Goal: Information Seeking & Learning: Learn about a topic

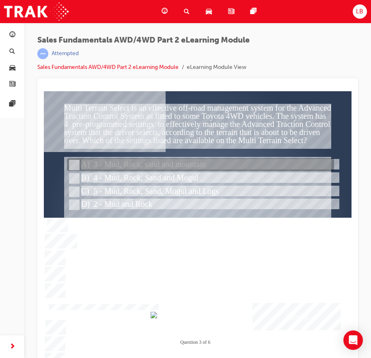
click at [75, 166] on input "3 - Mud, Rock, sand and mountain" at bounding box center [73, 165] width 9 height 9
radio input "true"
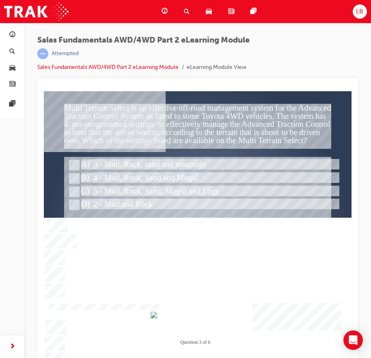
click at [306, 312] on div "Submit" at bounding box center [296, 317] width 88 height 28
click at [73, 202] on div at bounding box center [197, 229] width 307 height 276
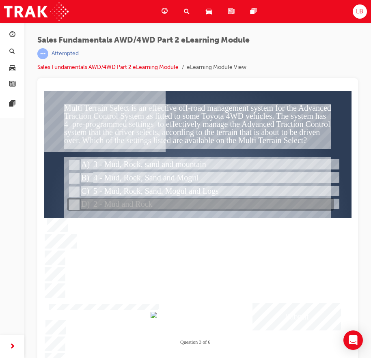
drag, startPoint x: 75, startPoint y: 205, endPoint x: 78, endPoint y: 208, distance: 4.3
click at [75, 205] on input "2 - Mud and Rock" at bounding box center [73, 205] width 9 height 9
radio input "true"
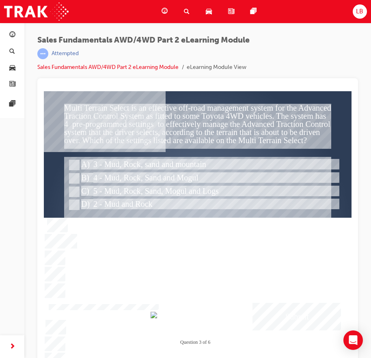
click at [287, 320] on div "Submit" at bounding box center [296, 317] width 88 height 28
click at [72, 175] on div at bounding box center [197, 229] width 307 height 276
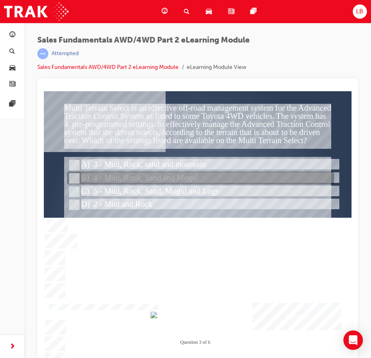
click at [74, 178] on input "4 - Mud, Rock, Sand and Mogul" at bounding box center [73, 178] width 9 height 9
radio input "true"
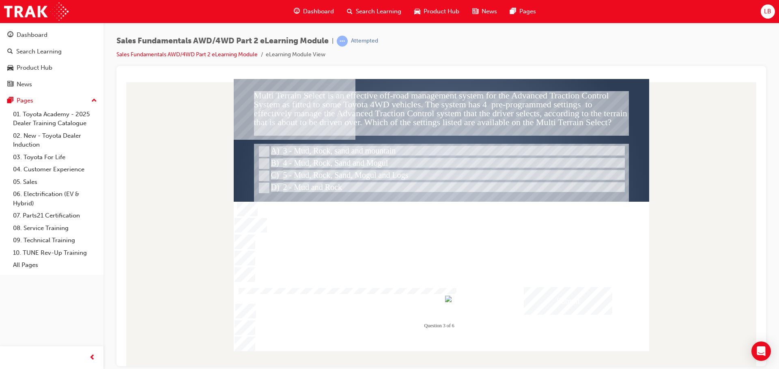
click at [370, 292] on div "Submit" at bounding box center [567, 301] width 88 height 28
click at [370, 298] on div at bounding box center [441, 215] width 415 height 272
click at [370, 298] on div "Submit" at bounding box center [567, 301] width 88 height 28
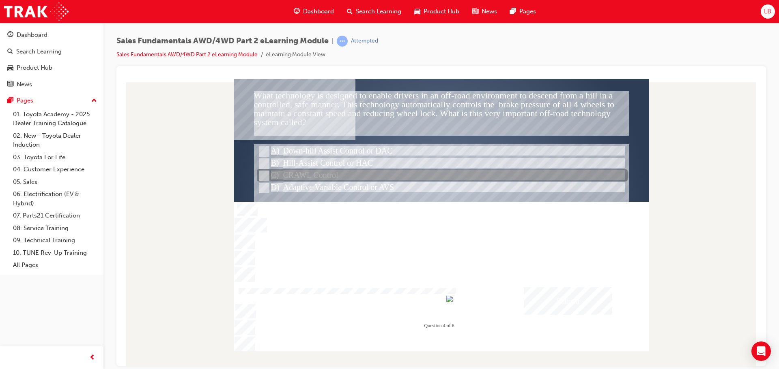
click at [262, 175] on input "CRAWL Control" at bounding box center [263, 176] width 9 height 9
radio input "true"
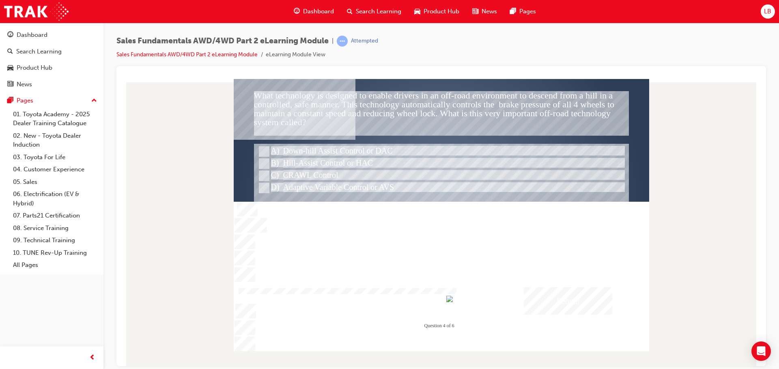
click at [370, 301] on div "Submit" at bounding box center [567, 301] width 88 height 28
click at [263, 145] on div at bounding box center [441, 215] width 415 height 272
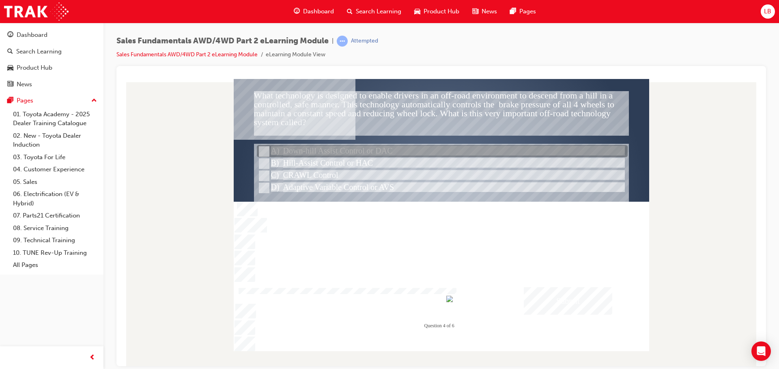
click at [266, 146] on div at bounding box center [442, 152] width 371 height 12
radio input "true"
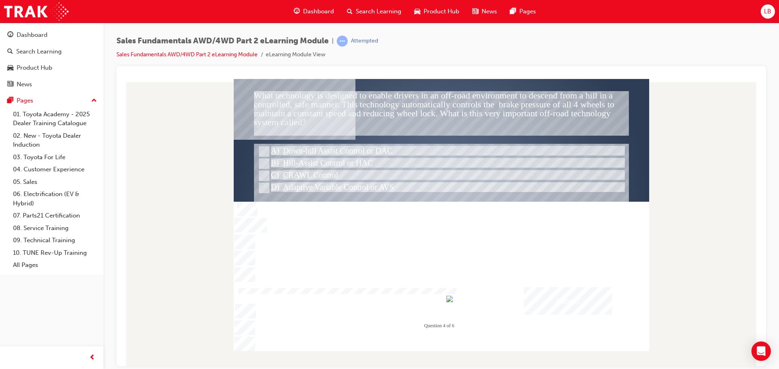
click at [370, 286] on div "" at bounding box center [441, 213] width 415 height 254
click at [370, 296] on div "Submit" at bounding box center [567, 301] width 88 height 28
click at [370, 296] on div at bounding box center [441, 215] width 415 height 272
click at [370, 296] on div "Submit" at bounding box center [567, 301] width 88 height 28
click at [370, 298] on div "Submit" at bounding box center [567, 301] width 88 height 28
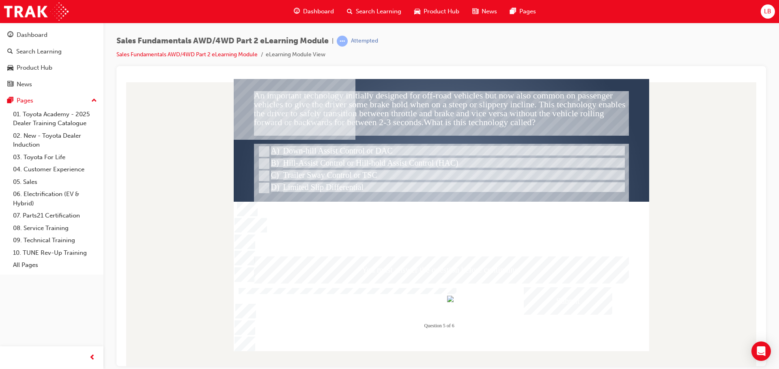
click at [268, 165] on div at bounding box center [441, 215] width 415 height 272
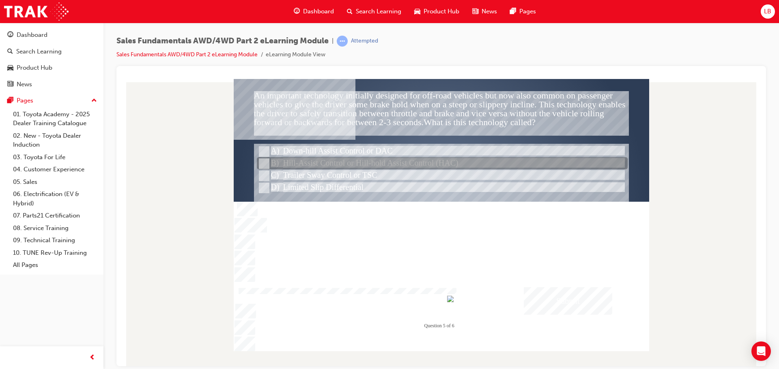
click at [266, 164] on input "Hill-Assist Control or Hill-hold Assist Control (HAC)" at bounding box center [263, 163] width 9 height 9
radio input "true"
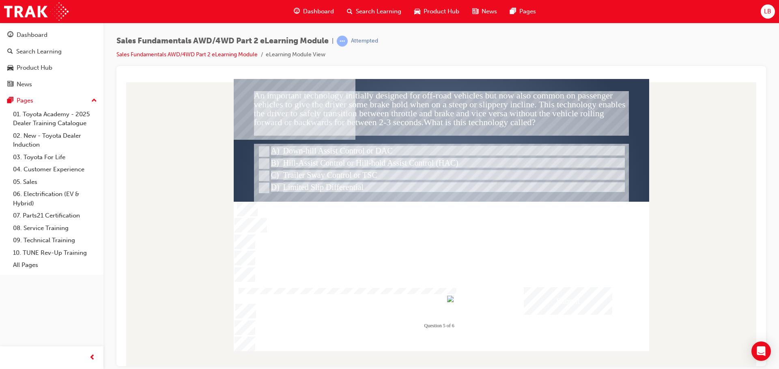
click at [370, 286] on div "" at bounding box center [441, 213] width 415 height 254
click at [370, 293] on div "Submit" at bounding box center [567, 301] width 88 height 28
click at [370, 297] on div at bounding box center [441, 215] width 415 height 272
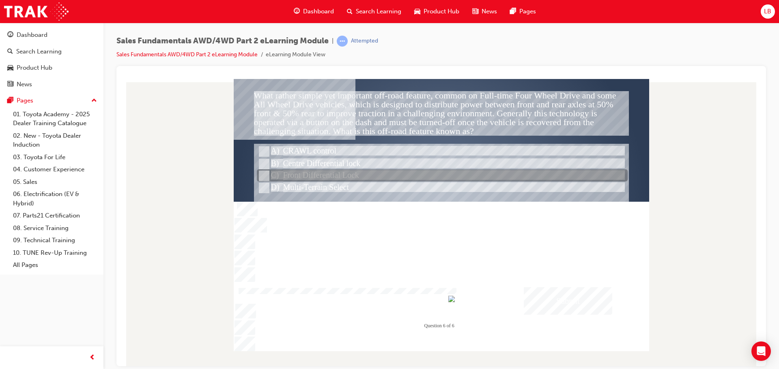
click at [264, 175] on input "Front Differential Lock" at bounding box center [263, 176] width 9 height 9
radio input "true"
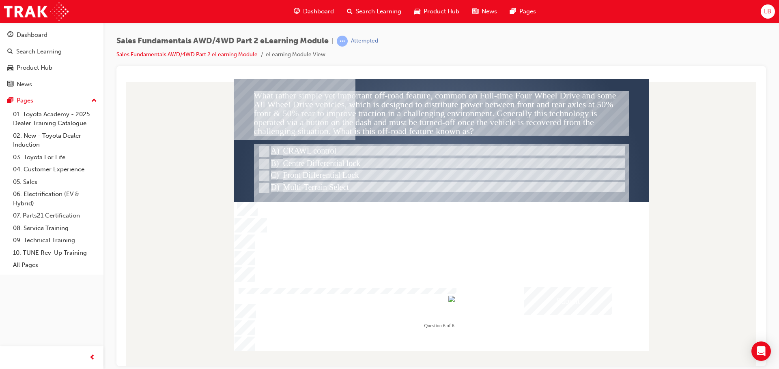
click at [370, 300] on div "Submit" at bounding box center [567, 301] width 88 height 28
click at [263, 188] on div at bounding box center [441, 215] width 415 height 272
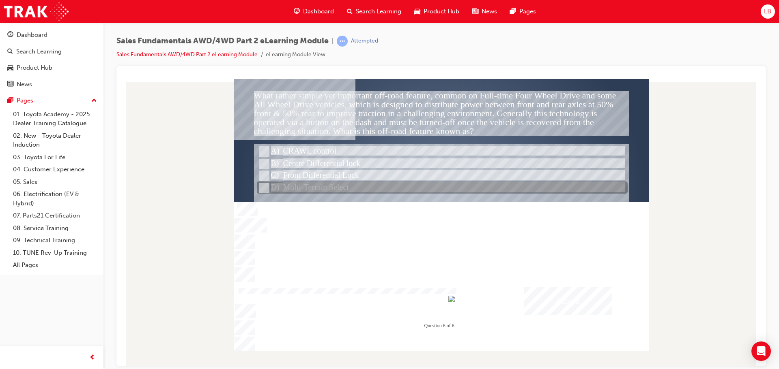
click at [265, 189] on input "Multi-Terrain Select" at bounding box center [263, 188] width 9 height 9
radio input "true"
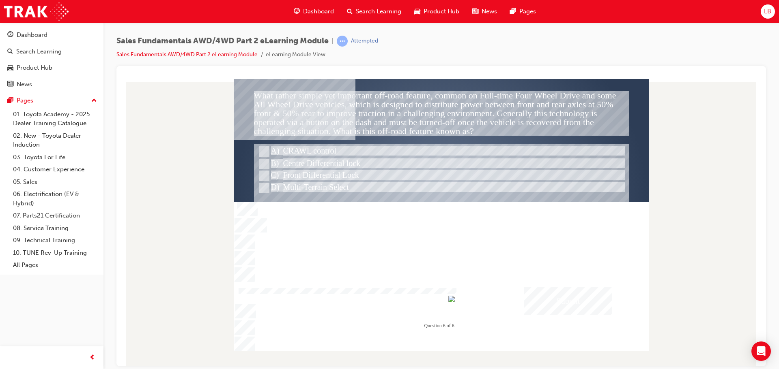
click at [370, 300] on div "Submit" at bounding box center [567, 301] width 88 height 28
click at [264, 165] on div at bounding box center [441, 215] width 415 height 272
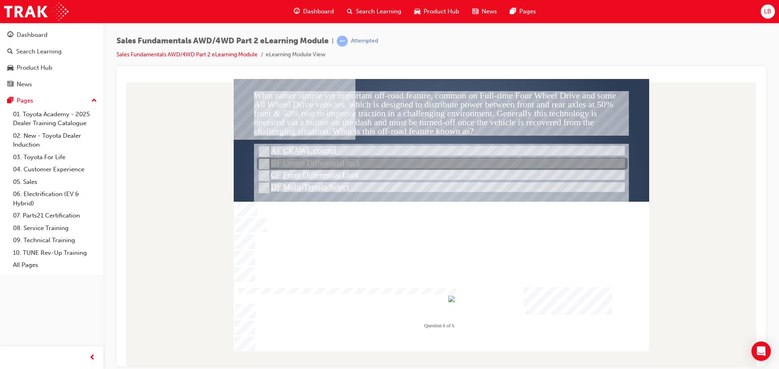
click at [264, 163] on input "Centre Differential lock" at bounding box center [263, 164] width 9 height 9
radio input "true"
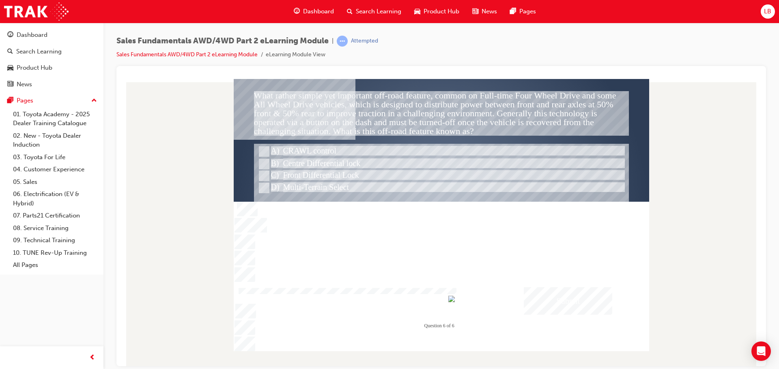
click at [370, 302] on div "Submit" at bounding box center [567, 301] width 88 height 28
click at [370, 302] on div at bounding box center [441, 215] width 415 height 272
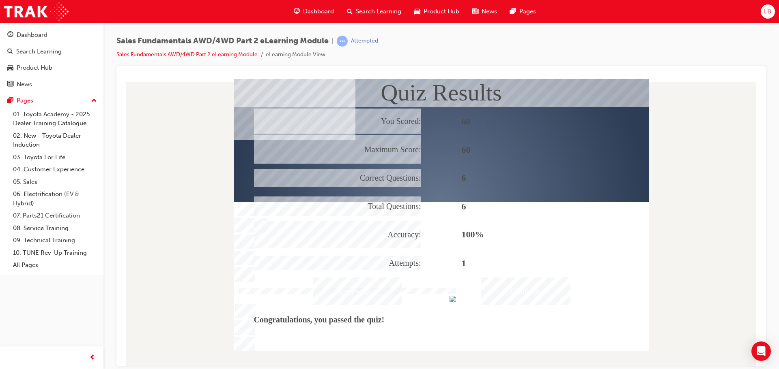
click at [370, 293] on div "Continue" at bounding box center [525, 291] width 89 height 28
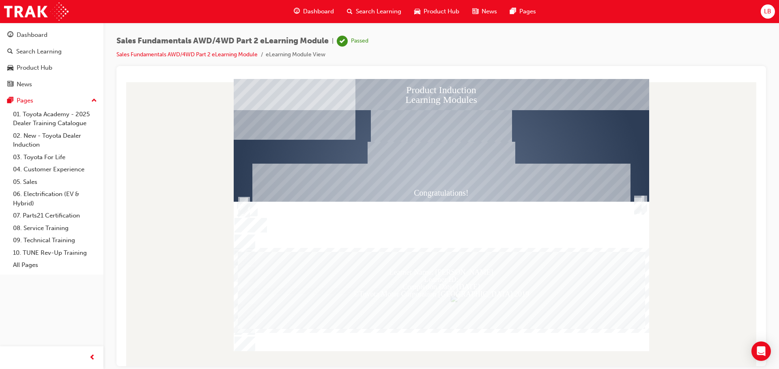
click at [370, 206] on div "Trigger this button to exit" at bounding box center [638, 214] width 8 height 17
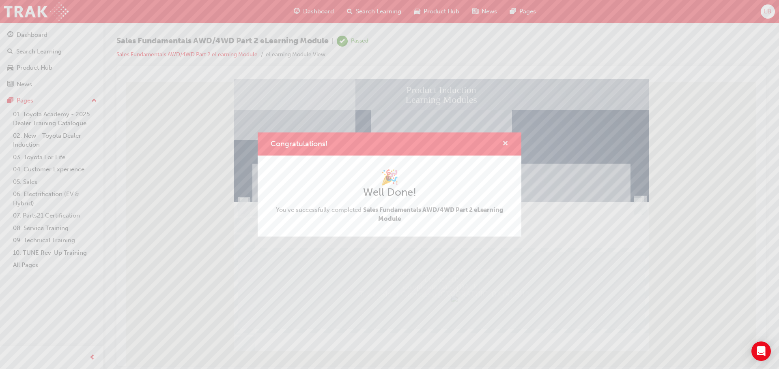
click at [370, 141] on span "cross-icon" at bounding box center [505, 144] width 6 height 7
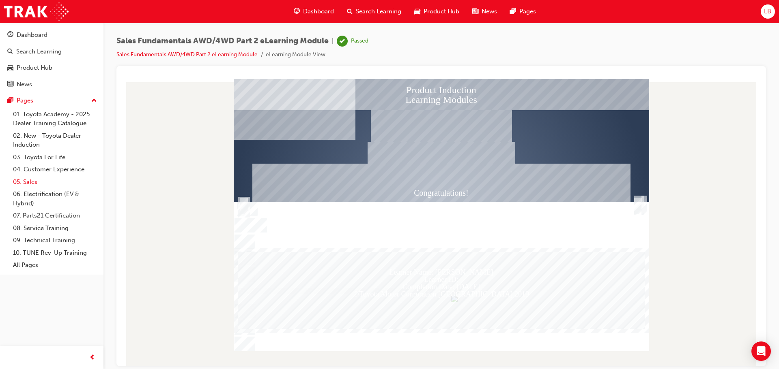
click at [39, 184] on link "05. Sales" at bounding box center [55, 182] width 90 height 13
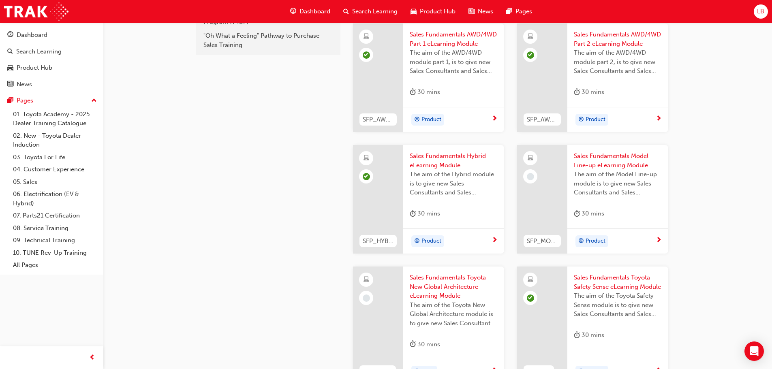
click at [370, 156] on span "Sales Fundamentals Model Line-up eLearning Module" at bounding box center [618, 161] width 88 height 18
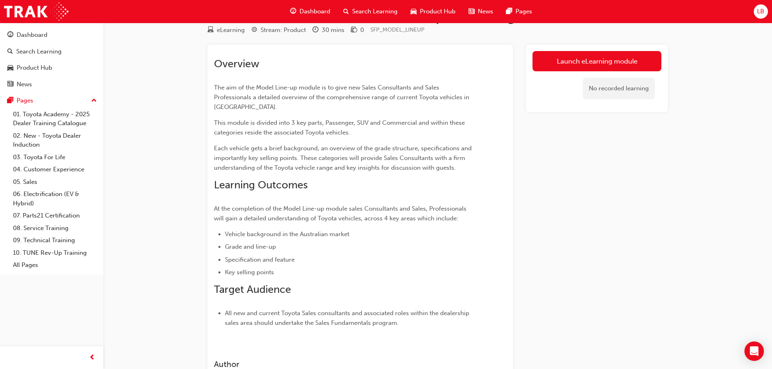
scroll to position [22, 0]
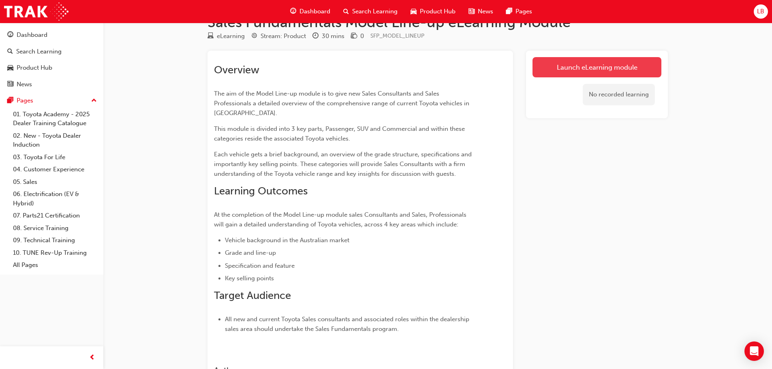
click at [370, 69] on link "Launch eLearning module" at bounding box center [597, 67] width 129 height 20
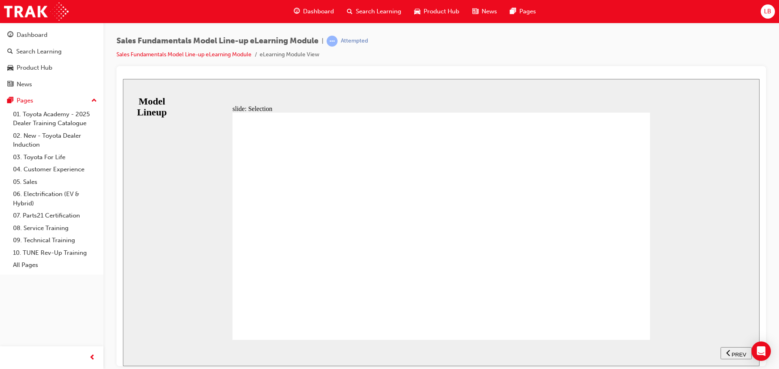
drag, startPoint x: 330, startPoint y: 289, endPoint x: 330, endPoint y: 296, distance: 6.5
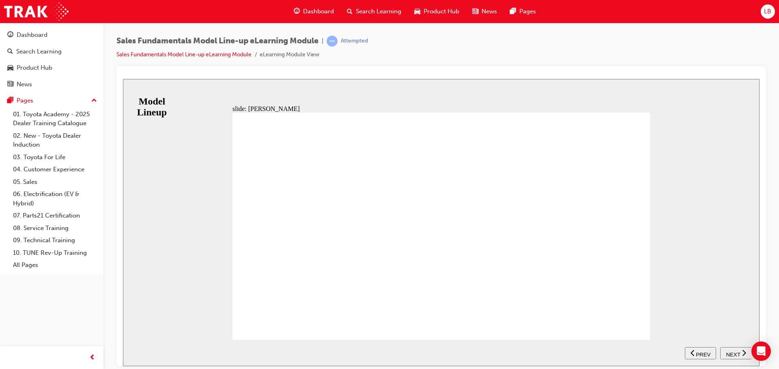
drag, startPoint x: 741, startPoint y: 356, endPoint x: 737, endPoint y: 287, distance: 68.6
click at [370, 287] on div "slide: Yaris BACKGROUND As they say, great things come in small packages. The a…" at bounding box center [441, 222] width 636 height 287
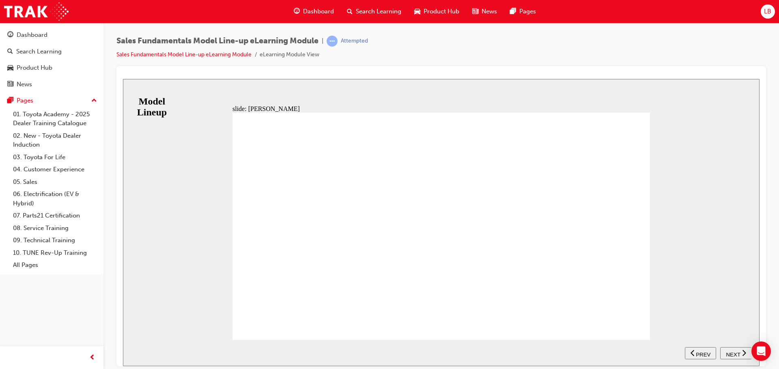
click at [370, 352] on span "NEXT" at bounding box center [732, 355] width 14 height 6
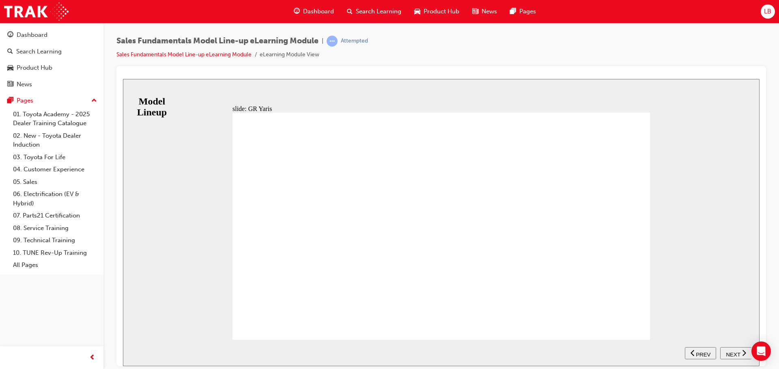
click at [370, 352] on span "NEXT" at bounding box center [732, 355] width 14 height 6
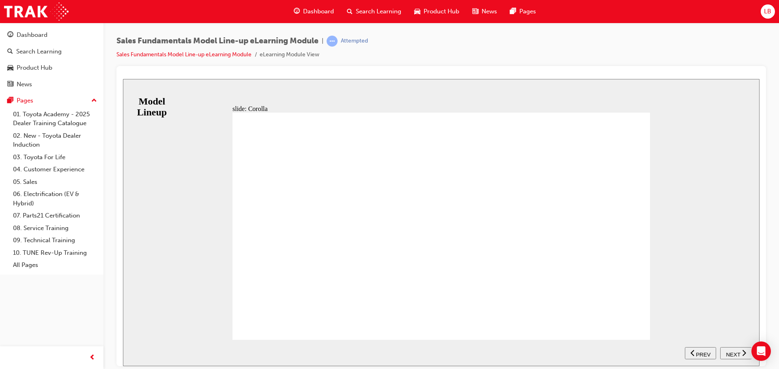
click at [370, 317] on div "RANGE ASCENT SPORT SX ZR Table with 4 columns and 2 rows Petrol correct icon 1 …" at bounding box center [440, 229] width 417 height 235
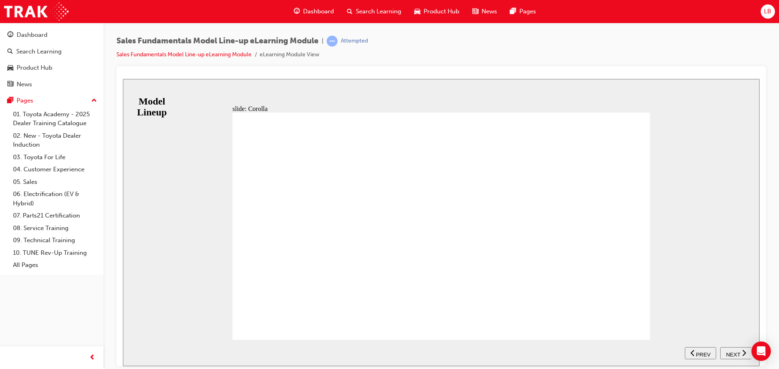
scroll to position [2, 0]
click at [370, 354] on span "NEXT" at bounding box center [732, 355] width 14 height 6
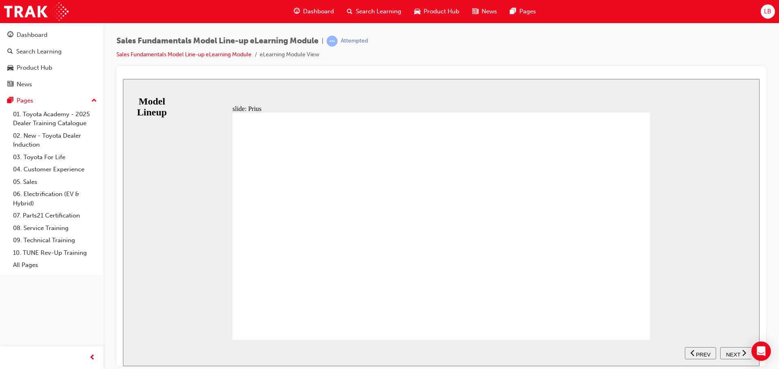
click at [370, 355] on span "NEXT" at bounding box center [732, 355] width 14 height 6
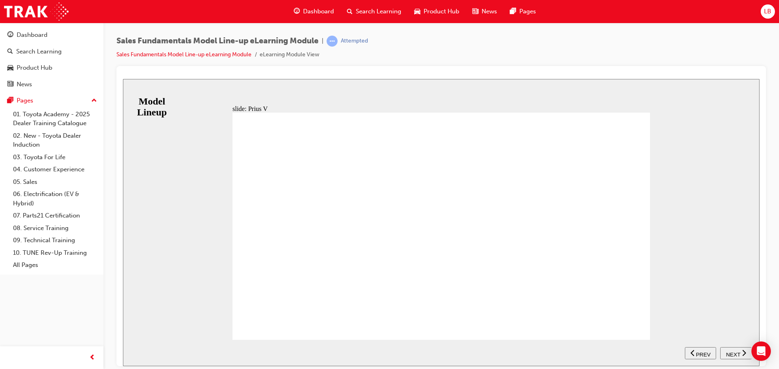
click at [370, 354] on span "NEXT" at bounding box center [732, 355] width 14 height 6
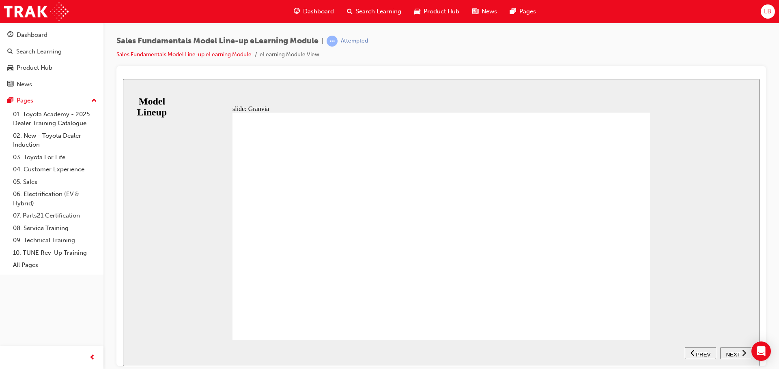
click at [370, 351] on div "NEXT" at bounding box center [735, 353] width 25 height 9
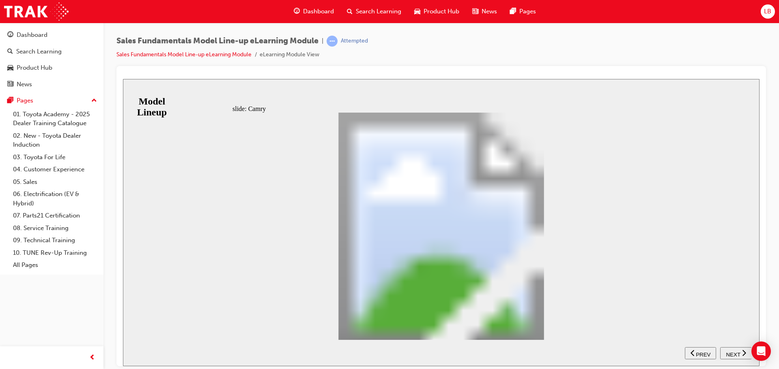
click at [370, 353] on span "NEXT" at bounding box center [732, 355] width 14 height 6
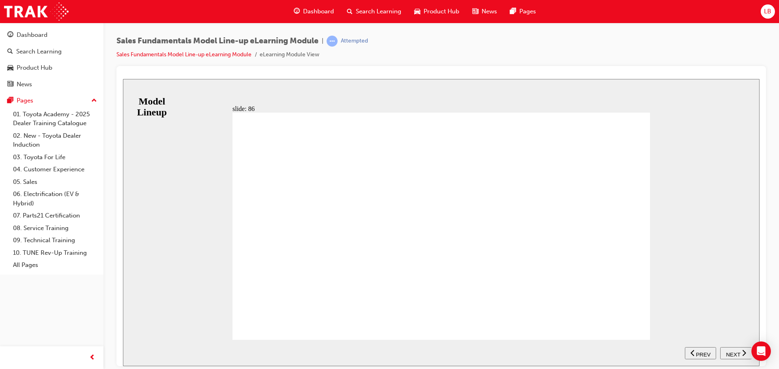
click at [370, 352] on span "NEXT" at bounding box center [732, 355] width 14 height 6
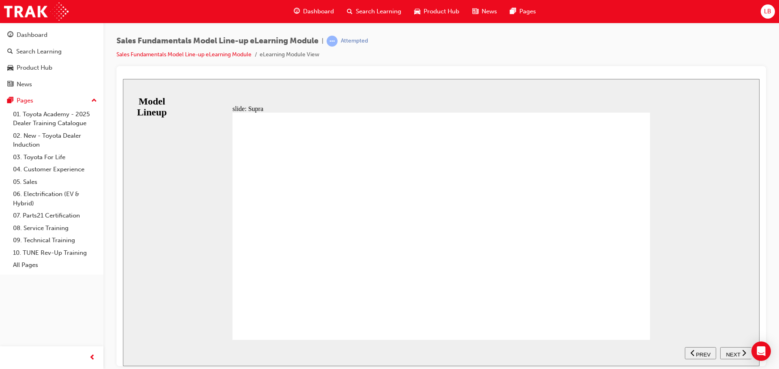
click at [370, 352] on span "NEXT" at bounding box center [732, 355] width 14 height 6
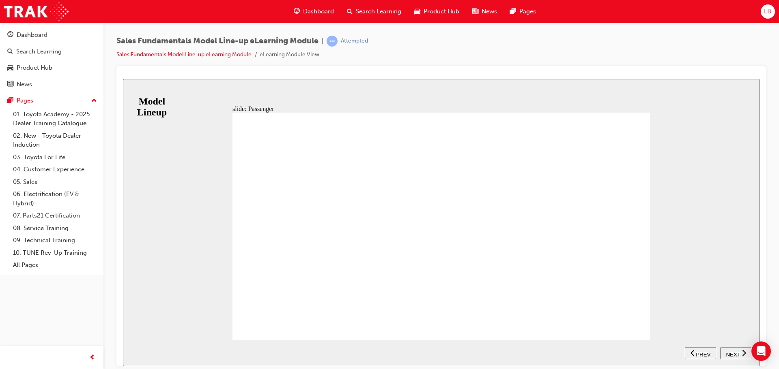
click at [370, 355] on div "NEXT" at bounding box center [735, 353] width 25 height 9
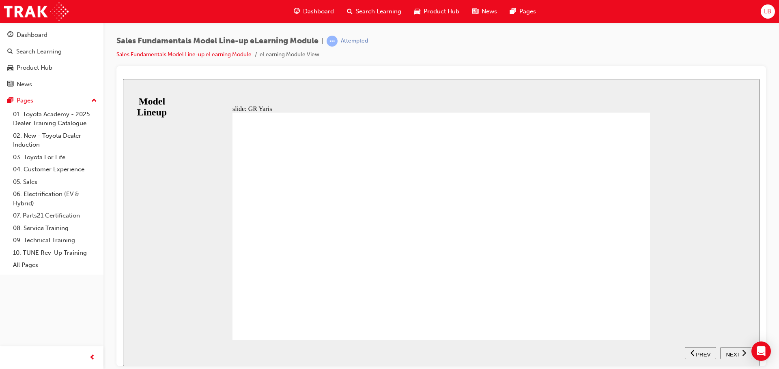
click at [370, 355] on div "NEXT" at bounding box center [735, 353] width 25 height 9
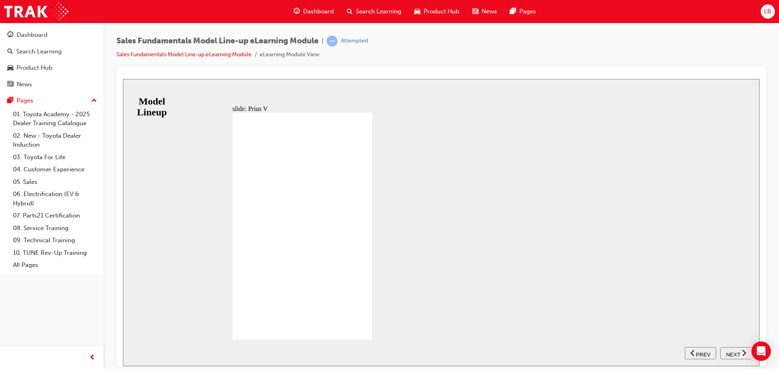
click at [370, 355] on div "NEXT" at bounding box center [735, 353] width 25 height 9
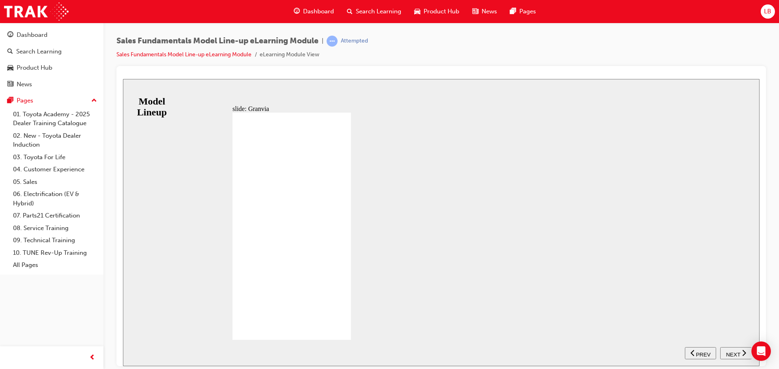
click at [370, 355] on div "NEXT" at bounding box center [735, 353] width 25 height 9
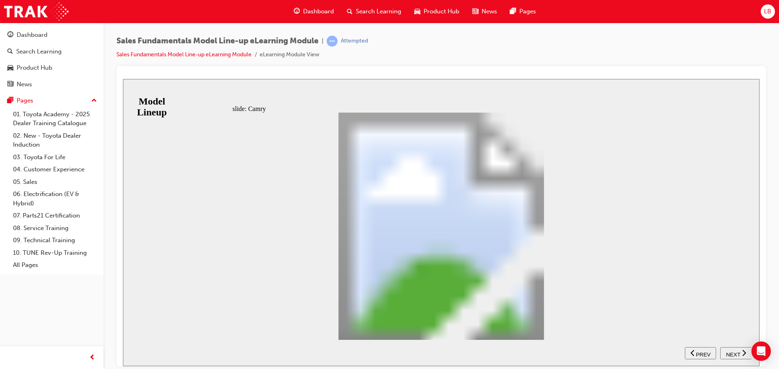
click at [370, 355] on div "NEXT" at bounding box center [735, 353] width 25 height 9
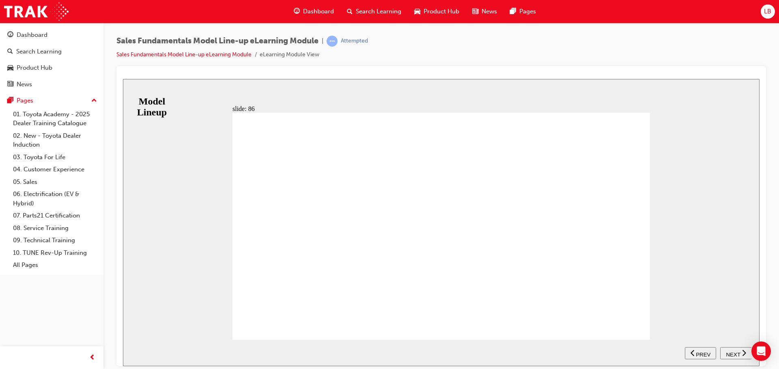
click at [370, 355] on div "NEXT" at bounding box center [735, 353] width 25 height 9
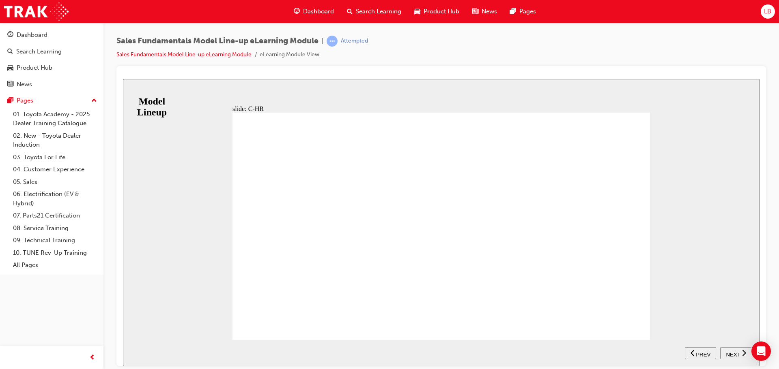
click at [370, 353] on span "NEXT" at bounding box center [732, 355] width 14 height 6
drag, startPoint x: 310, startPoint y: 214, endPoint x: 351, endPoint y: 212, distance: 41.4
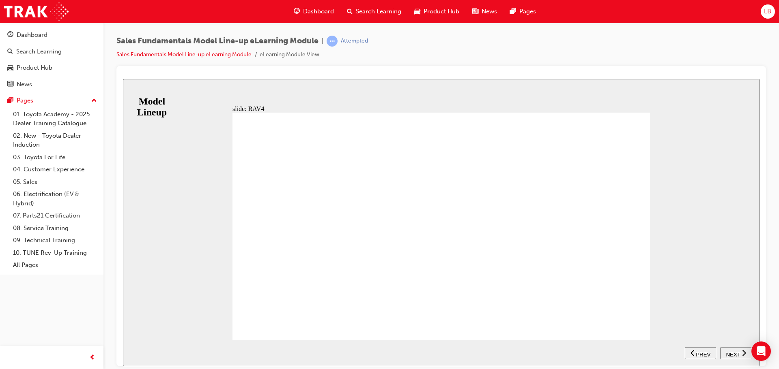
scroll to position [6, 0]
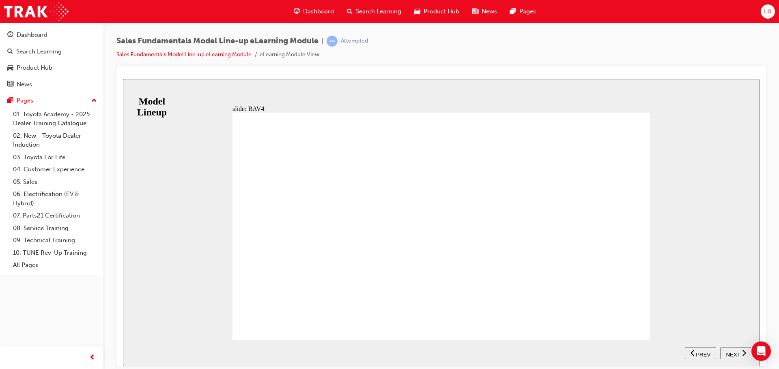
drag, startPoint x: 320, startPoint y: 319, endPoint x: 331, endPoint y: 316, distance: 11.3
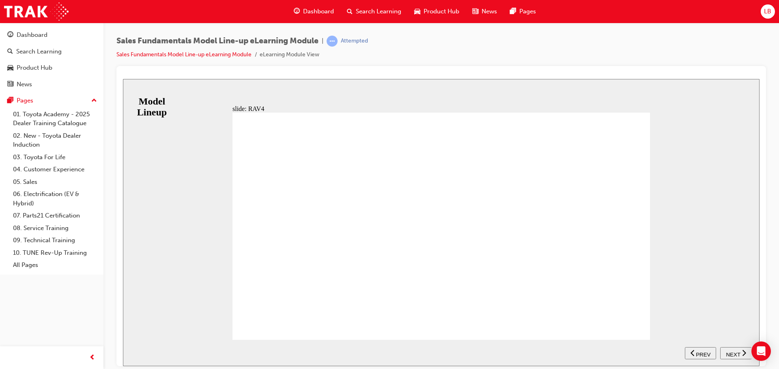
click at [370, 349] on button "NEXT" at bounding box center [736, 353] width 32 height 12
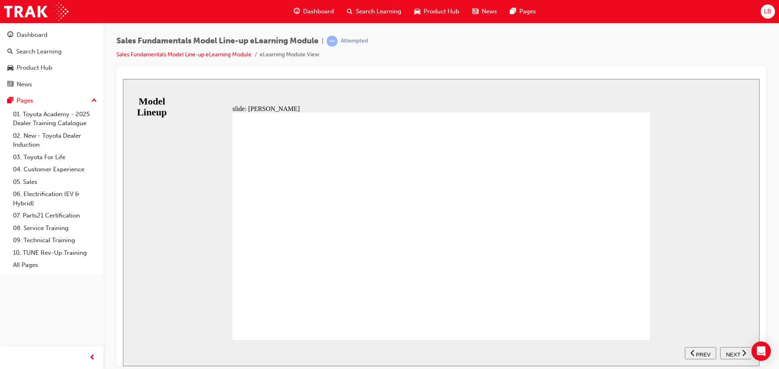
click at [370, 349] on div "NEXT" at bounding box center [735, 353] width 25 height 9
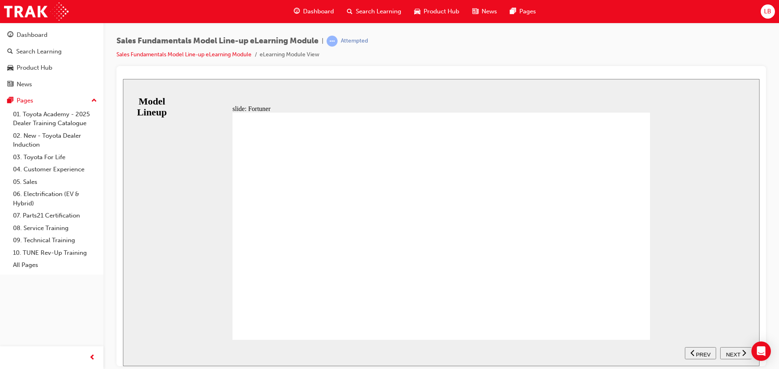
click at [370, 348] on nav "SUBMIT NEXT PREV" at bounding box center [717, 353] width 67 height 26
click at [370, 352] on span "NEXT" at bounding box center [732, 355] width 14 height 6
click at [370, 353] on span "PREV" at bounding box center [702, 355] width 15 height 6
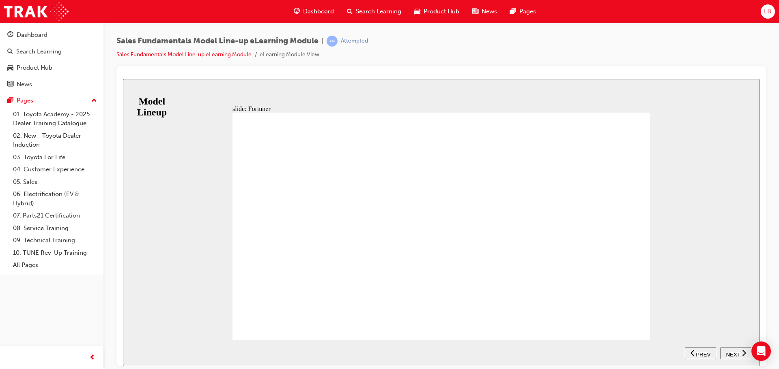
click at [370, 352] on span "NEXT" at bounding box center [732, 355] width 14 height 6
click at [370, 355] on icon "Open Intercom Messenger" at bounding box center [760, 351] width 11 height 11
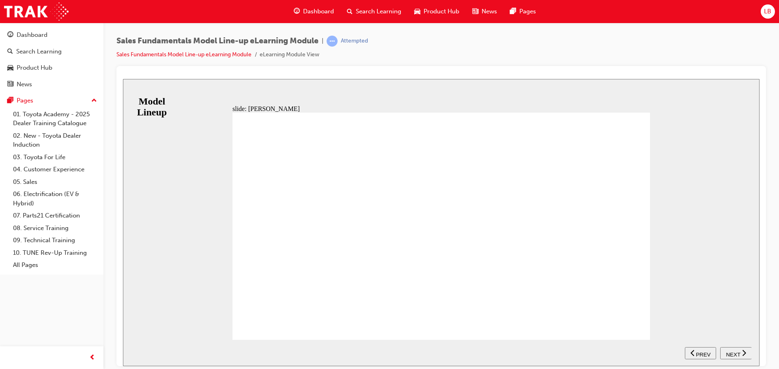
drag, startPoint x: 546, startPoint y: 258, endPoint x: 525, endPoint y: 258, distance: 21.1
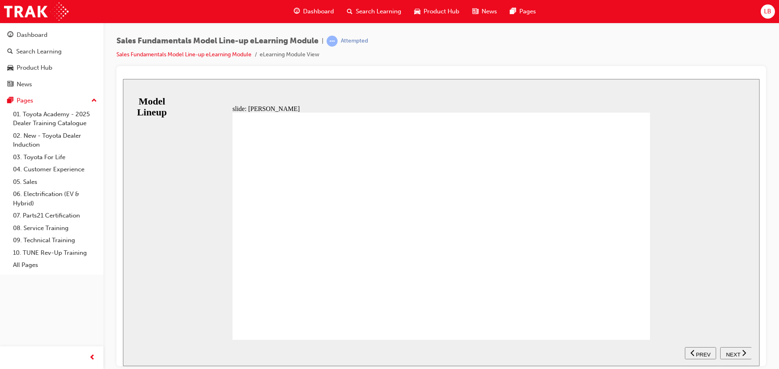
click at [370, 352] on span "NEXT" at bounding box center [732, 355] width 14 height 6
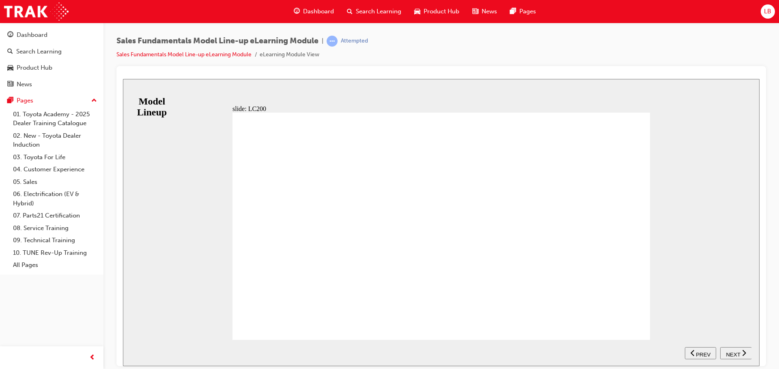
drag, startPoint x: 253, startPoint y: 322, endPoint x: 248, endPoint y: 322, distance: 5.3
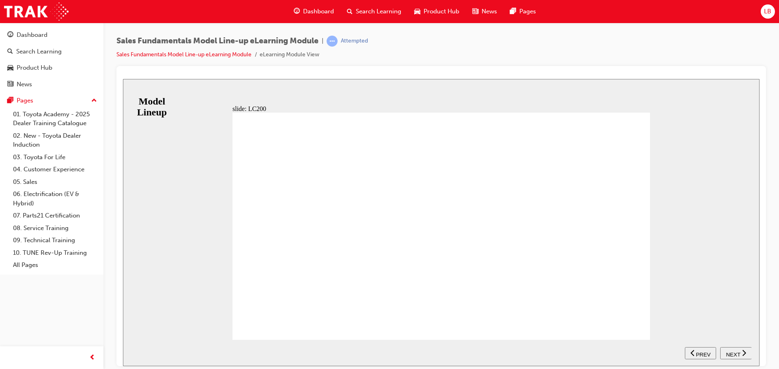
click at [370, 354] on span "NEXT" at bounding box center [732, 355] width 14 height 6
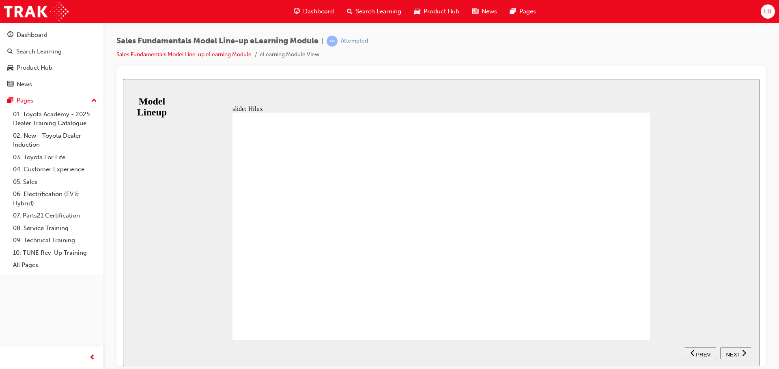
click at [370, 350] on nav "SUBMIT NEXT PREV" at bounding box center [717, 353] width 67 height 26
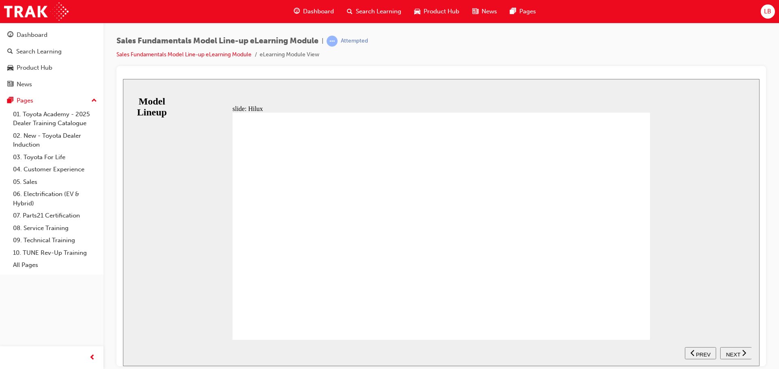
click at [370, 355] on div "NEXT" at bounding box center [735, 353] width 25 height 9
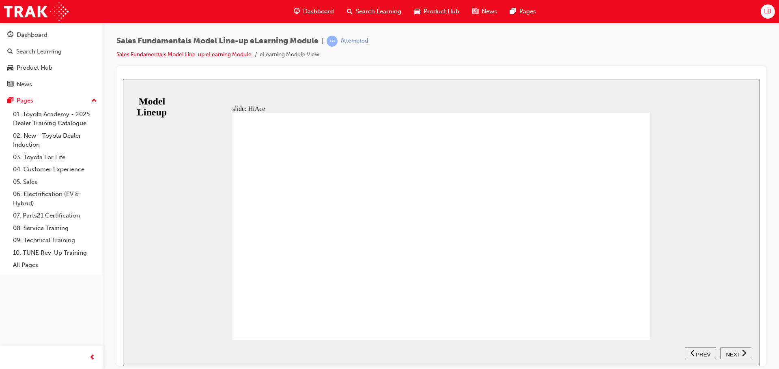
click at [370, 352] on span "NEXT" at bounding box center [732, 355] width 14 height 6
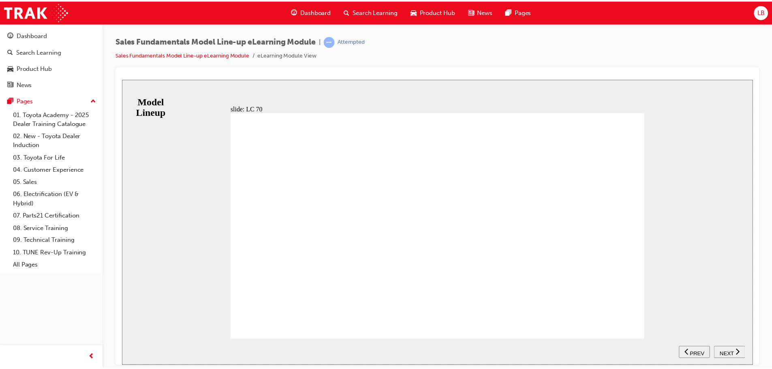
scroll to position [63, 0]
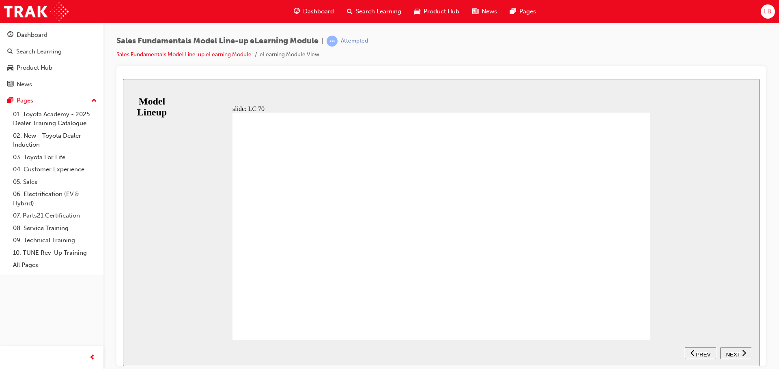
click at [370, 349] on button "NEXT" at bounding box center [736, 353] width 32 height 12
drag, startPoint x: 268, startPoint y: 323, endPoint x: 272, endPoint y: 315, distance: 8.9
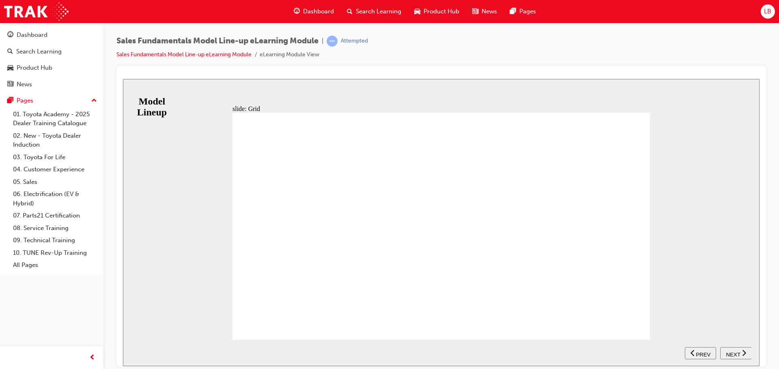
drag, startPoint x: 271, startPoint y: 321, endPoint x: 281, endPoint y: 317, distance: 10.4
drag, startPoint x: 276, startPoint y: 323, endPoint x: 287, endPoint y: 343, distance: 22.7
click at [287, 343] on div "slide: Grid Table with 10 columns and 4 rows ADR81/02 4 5 6 7 8 9 10 11 Group 4…" at bounding box center [441, 222] width 636 height 287
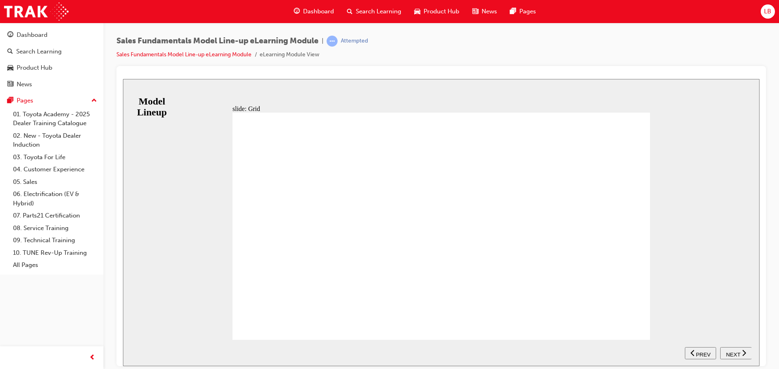
drag, startPoint x: 277, startPoint y: 324, endPoint x: 278, endPoint y: 318, distance: 6.6
drag, startPoint x: 278, startPoint y: 318, endPoint x: 269, endPoint y: 309, distance: 12.3
type input "0"
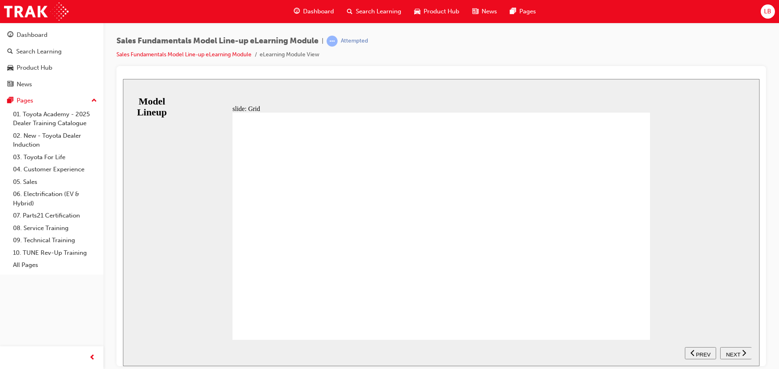
drag, startPoint x: 270, startPoint y: 318, endPoint x: 262, endPoint y: 326, distance: 11.5
click at [370, 354] on span "NEXT" at bounding box center [732, 355] width 14 height 6
click at [25, 183] on link "05. Sales" at bounding box center [55, 182] width 90 height 13
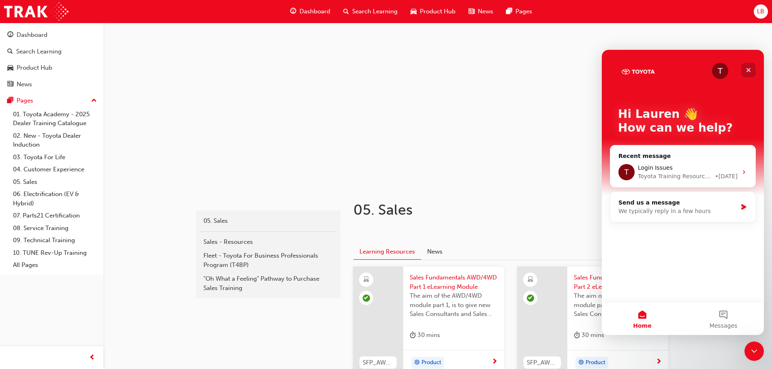
click at [370, 64] on div "Close" at bounding box center [749, 70] width 15 height 15
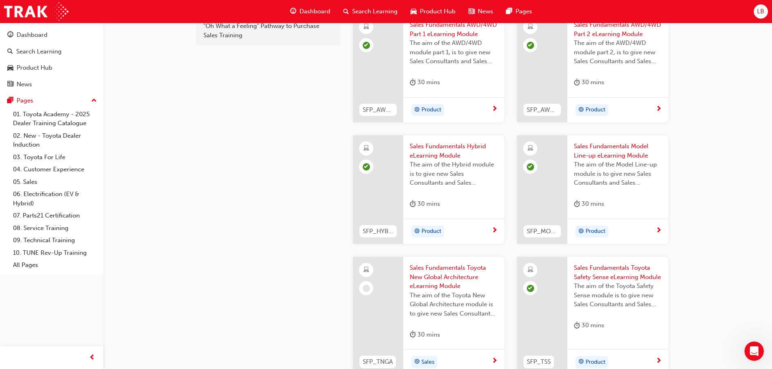
scroll to position [344, 0]
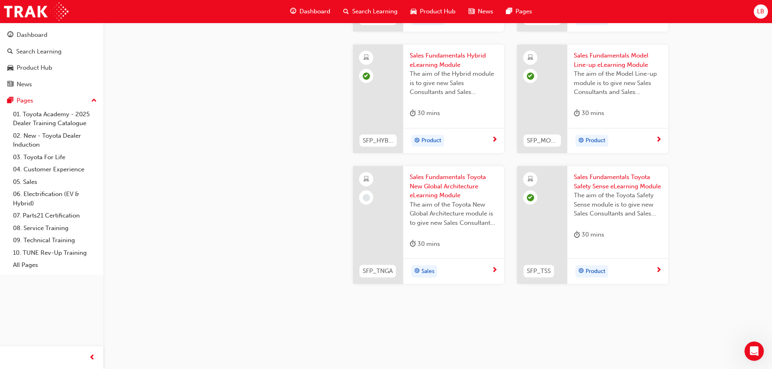
click at [370, 184] on span "Sales Fundamentals Toyota New Global Architecture eLearning Module" at bounding box center [454, 187] width 88 height 28
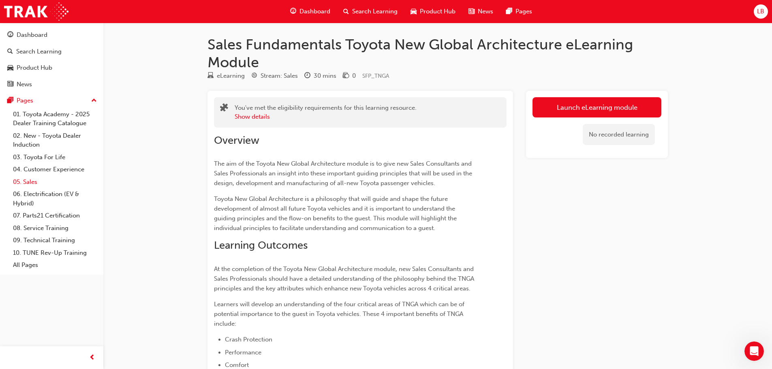
click at [31, 181] on link "05. Sales" at bounding box center [55, 182] width 90 height 13
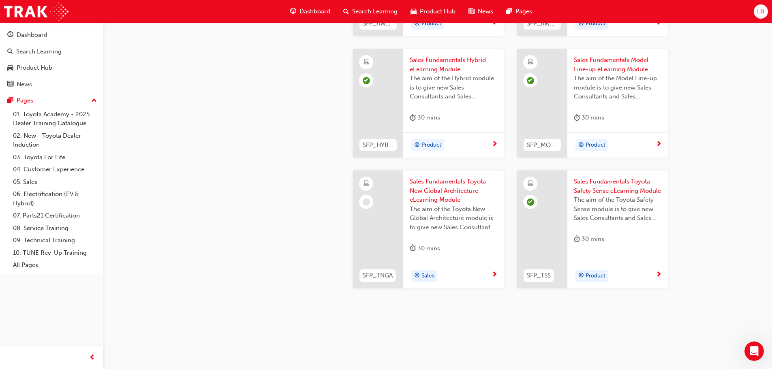
scroll to position [344, 0]
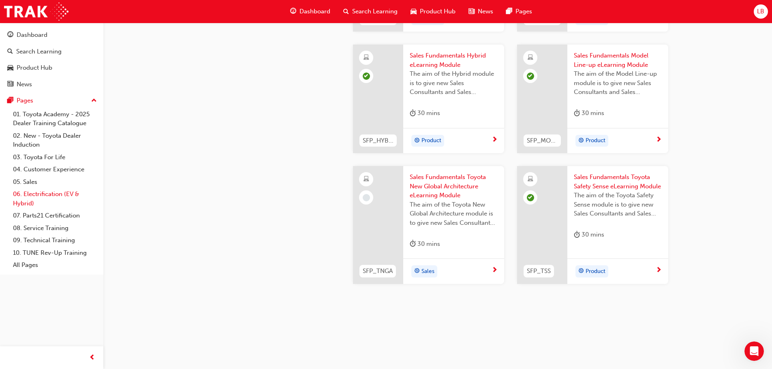
click at [32, 191] on link "06. Electrification (EV & Hybrid)" at bounding box center [55, 198] width 90 height 21
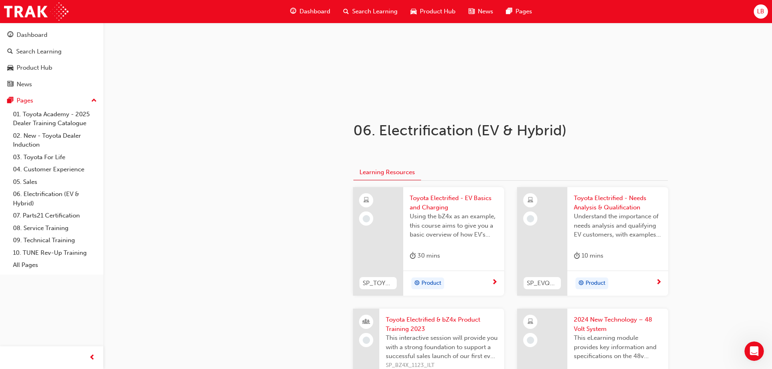
scroll to position [203, 0]
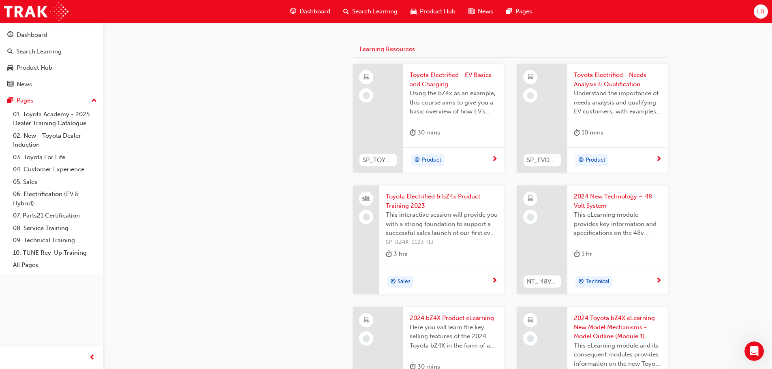
click at [370, 97] on span "Using the bZ4x as an example, this course aims to give you a basic overview of …" at bounding box center [454, 103] width 88 height 28
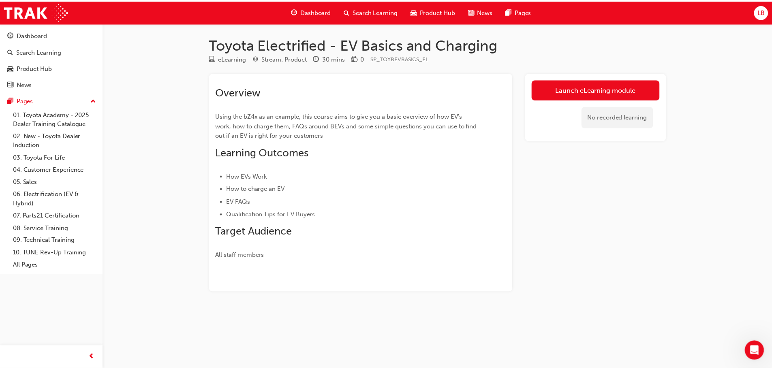
scroll to position [203, 0]
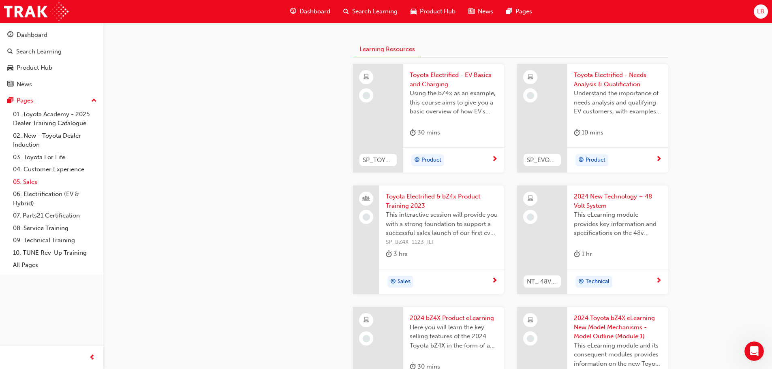
click at [39, 182] on link "05. Sales" at bounding box center [55, 182] width 90 height 13
